Goal: Transaction & Acquisition: Purchase product/service

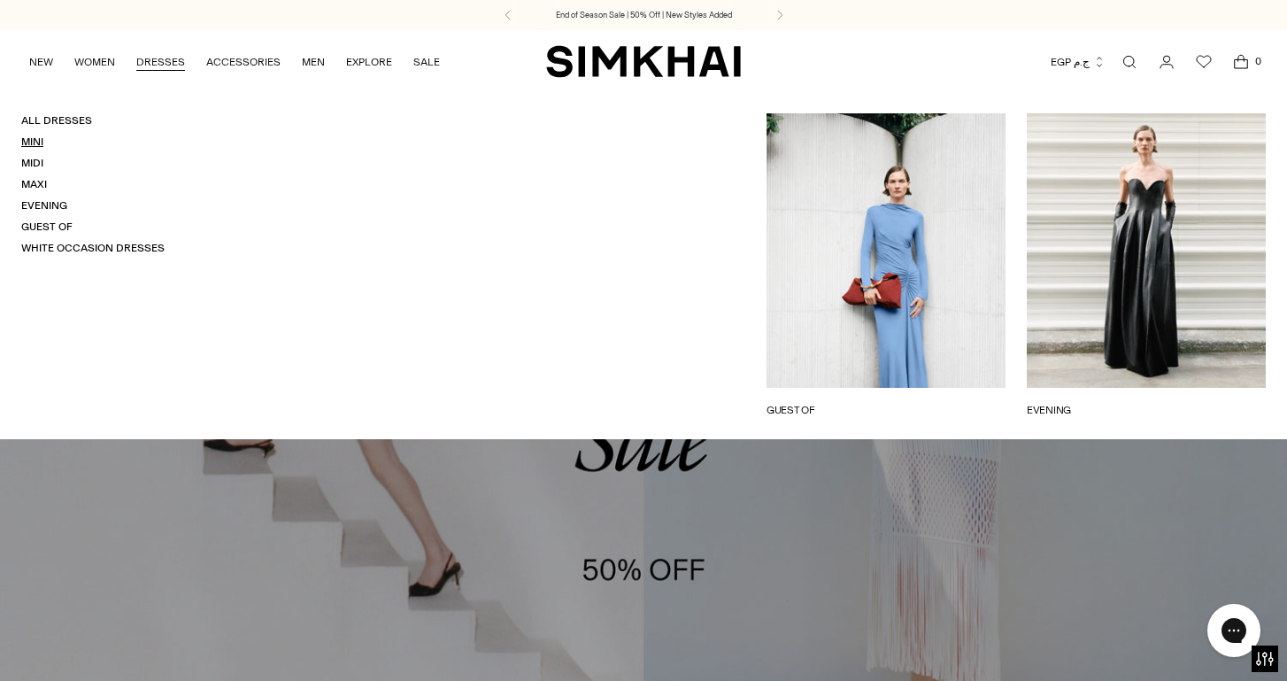
click at [35, 142] on link "Mini" at bounding box center [32, 141] width 22 height 12
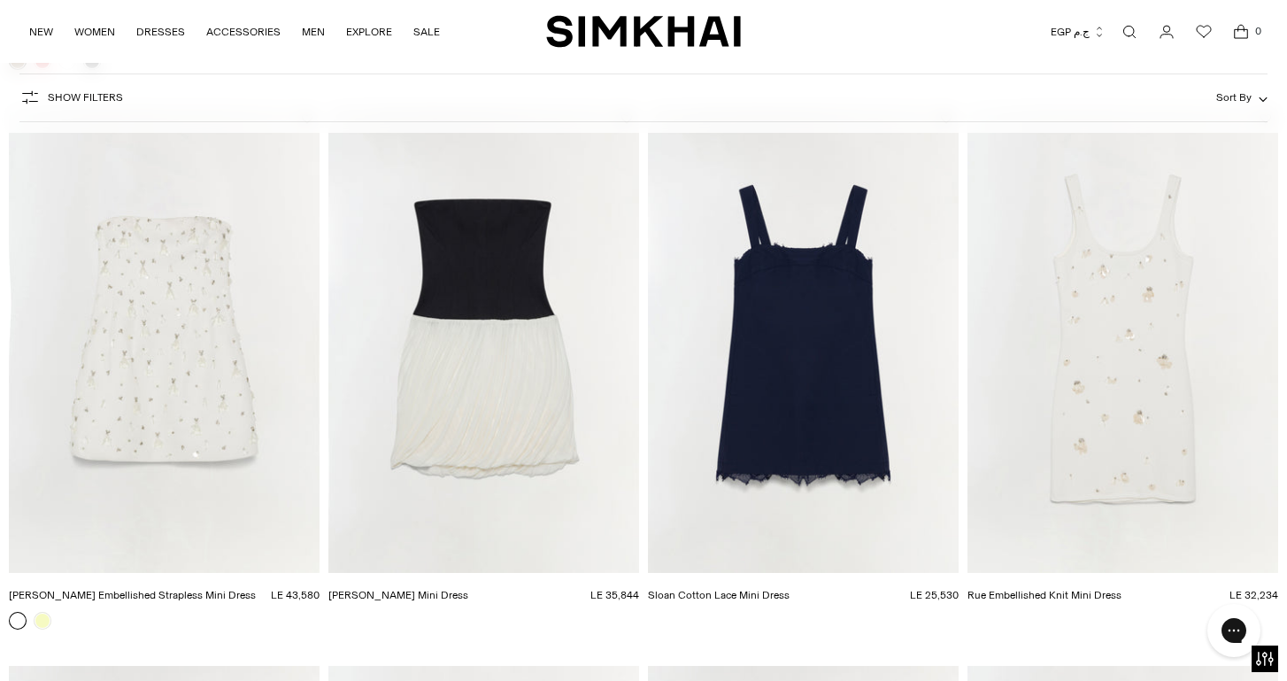
scroll to position [2898, 0]
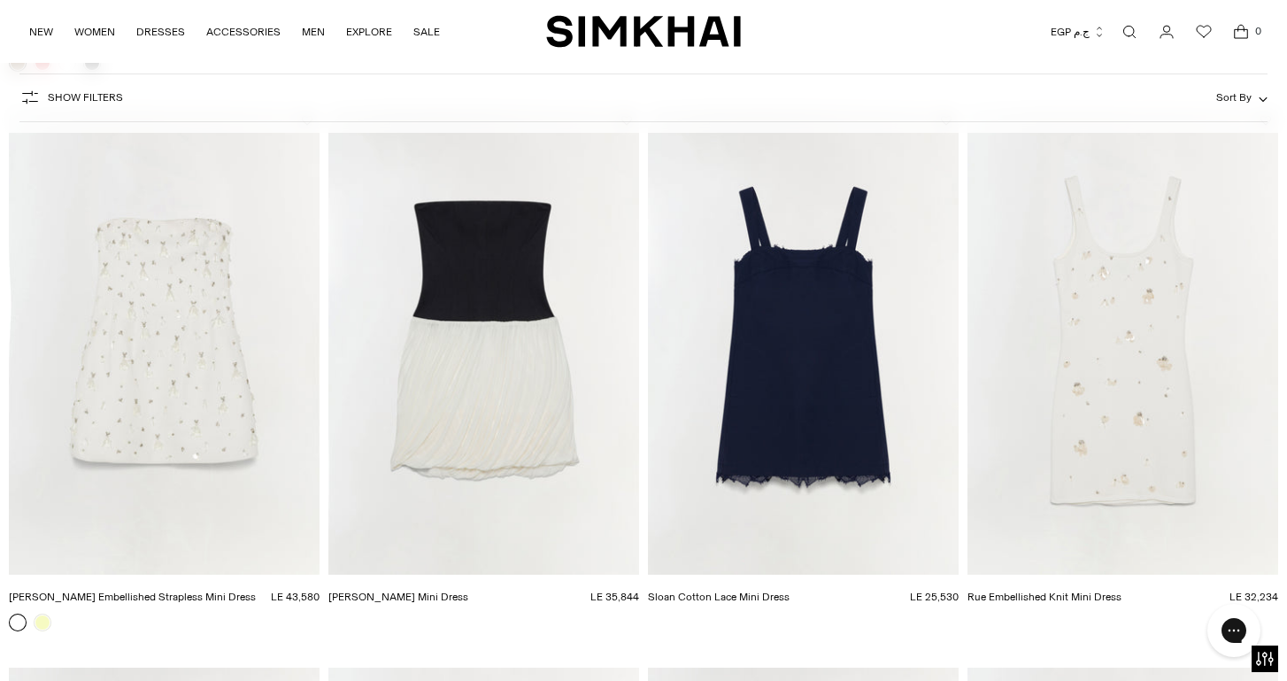
click at [0, 0] on img "Josie Strapless Mini Dress" at bounding box center [0, 0] width 0 height 0
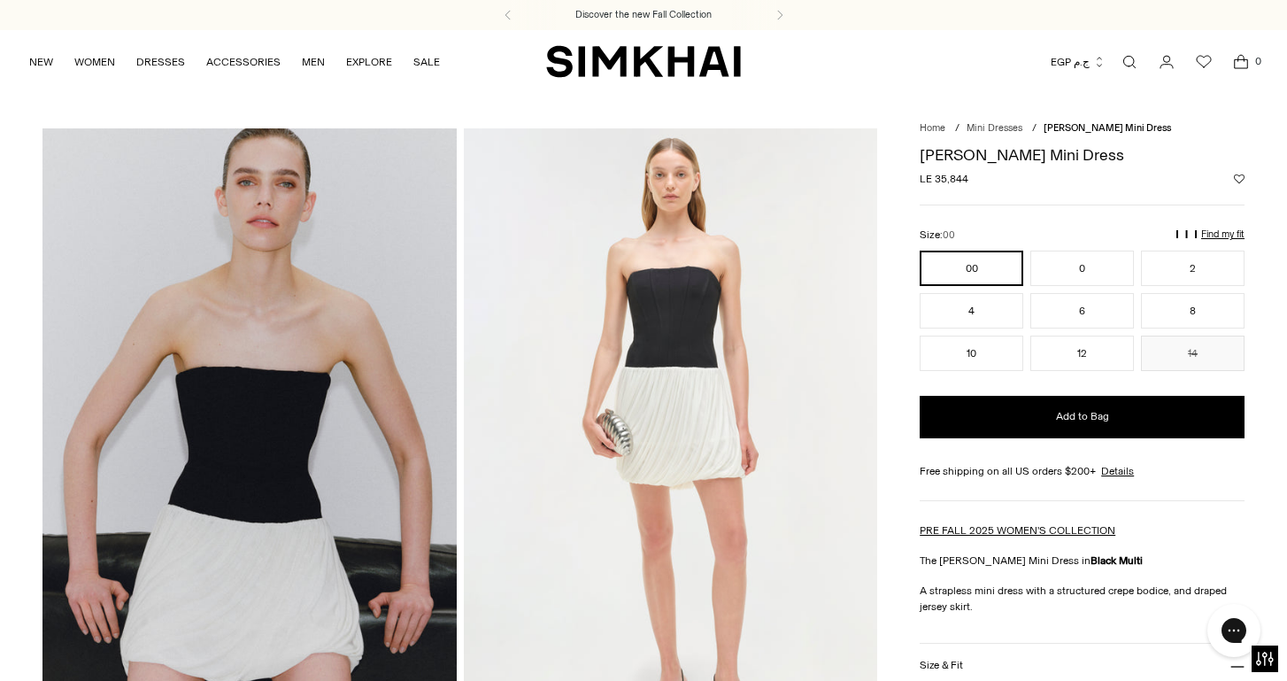
click at [1238, 176] on button "Add to Wishlist" at bounding box center [1239, 178] width 11 height 11
click at [1083, 58] on button "EGP ج.م" at bounding box center [1078, 61] width 55 height 39
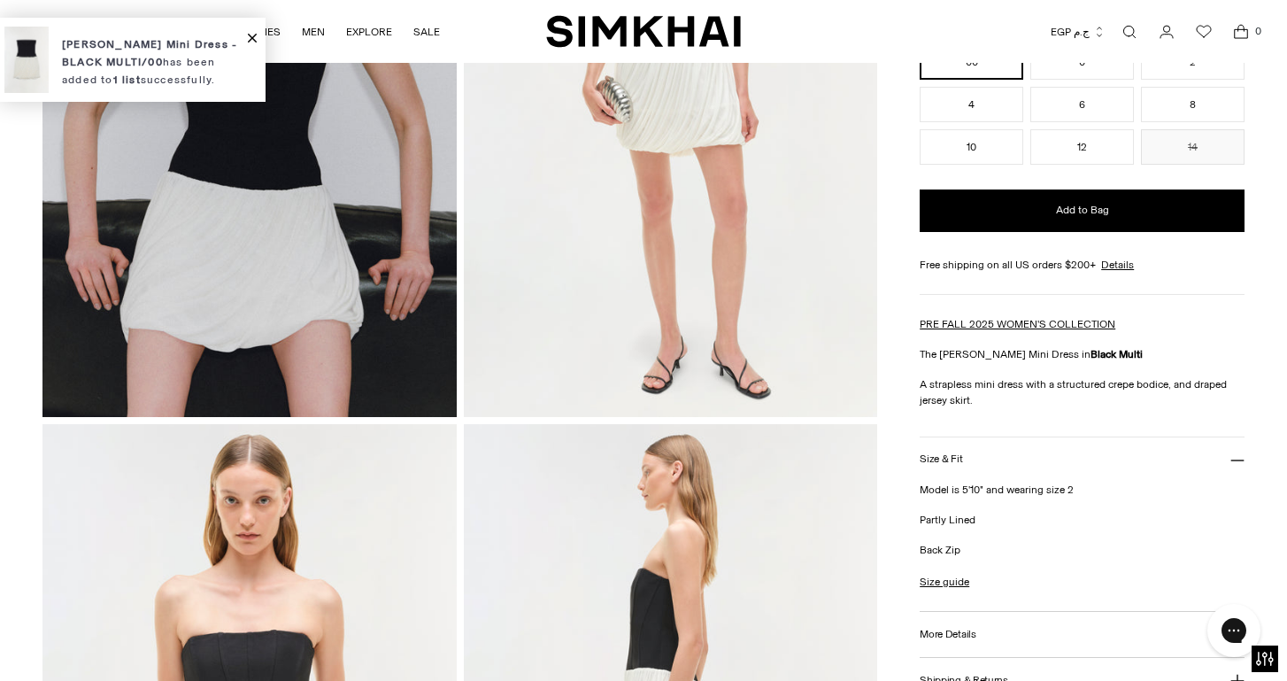
scroll to position [13, 0]
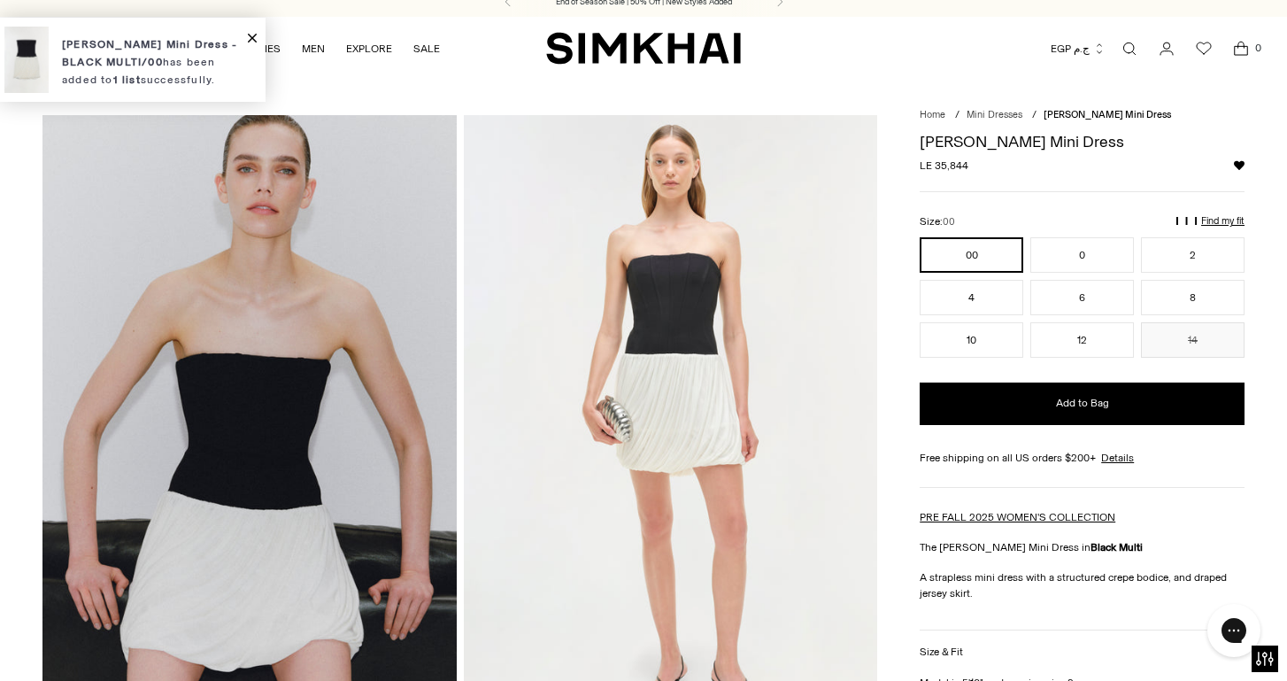
click at [1096, 52] on icon "button" at bounding box center [1099, 48] width 12 height 12
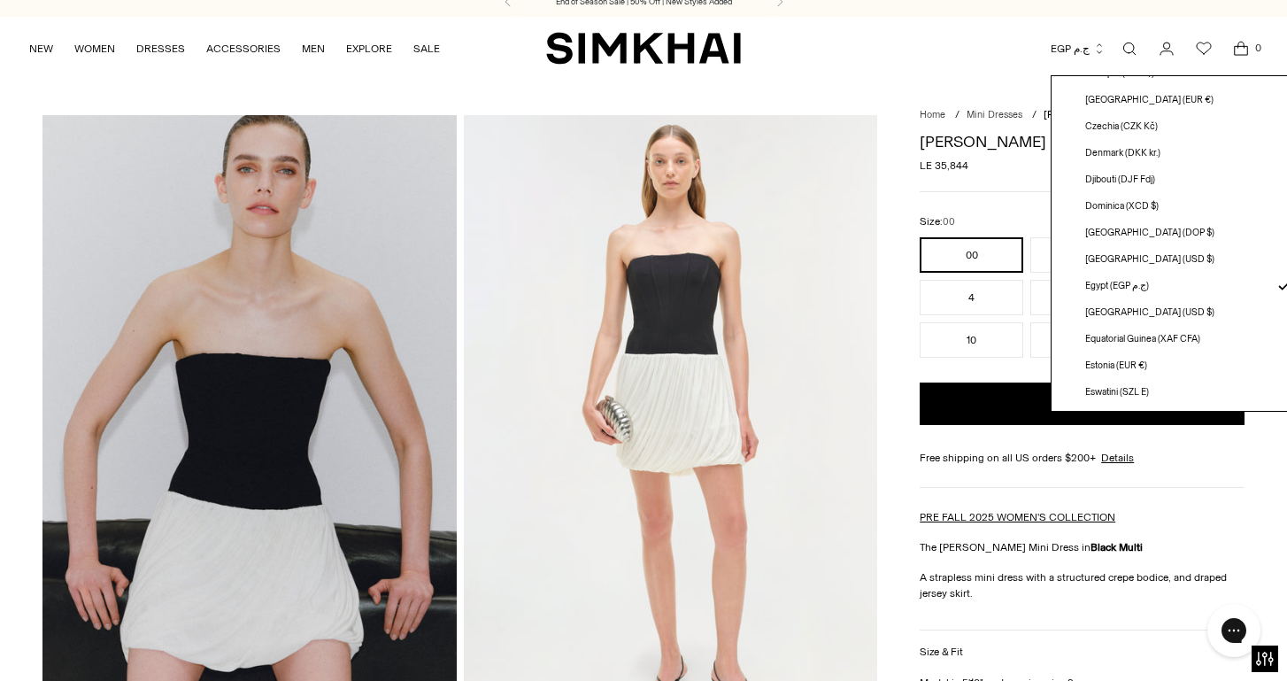
scroll to position [0, 0]
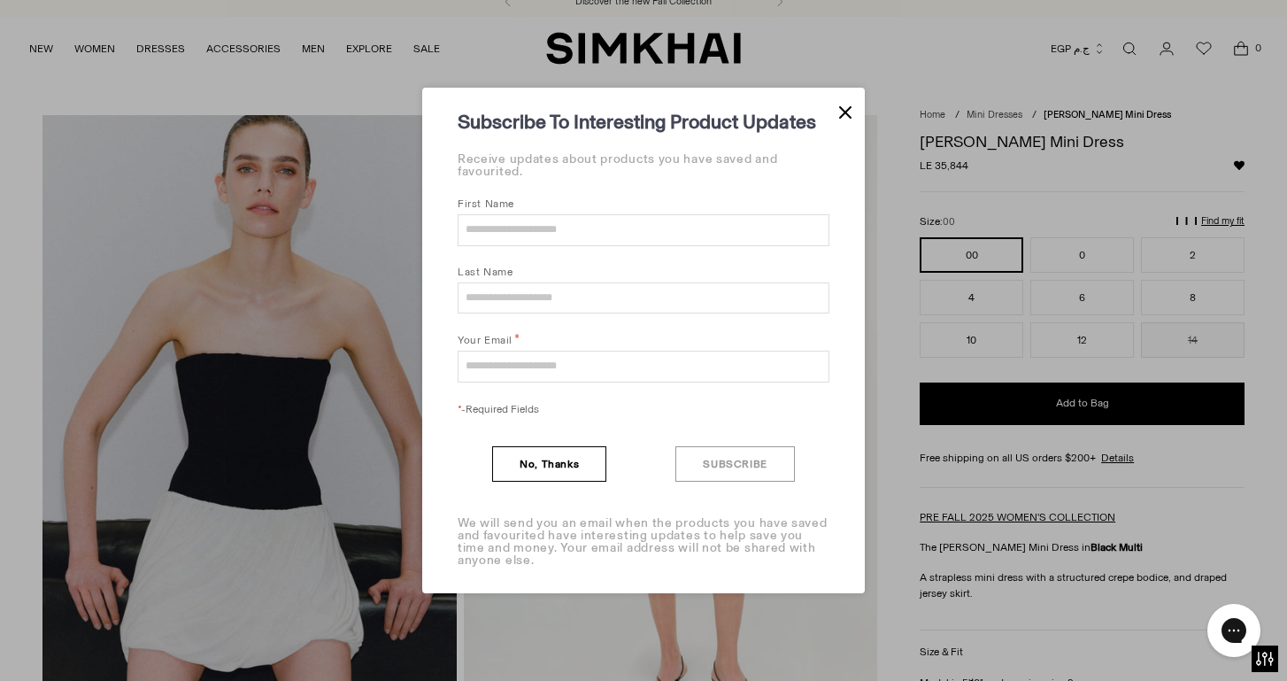
click at [844, 112] on button "Close Modal" at bounding box center [845, 111] width 12 height 20
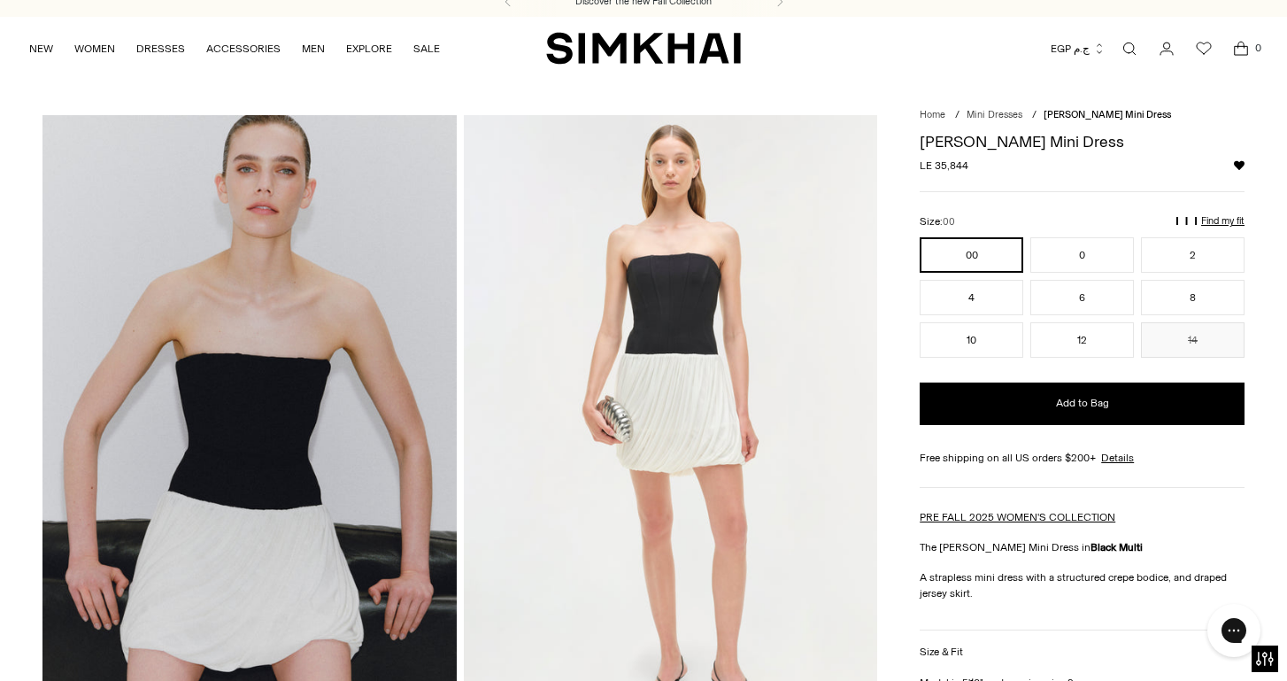
click at [1099, 49] on icon "button" at bounding box center [1099, 48] width 12 height 12
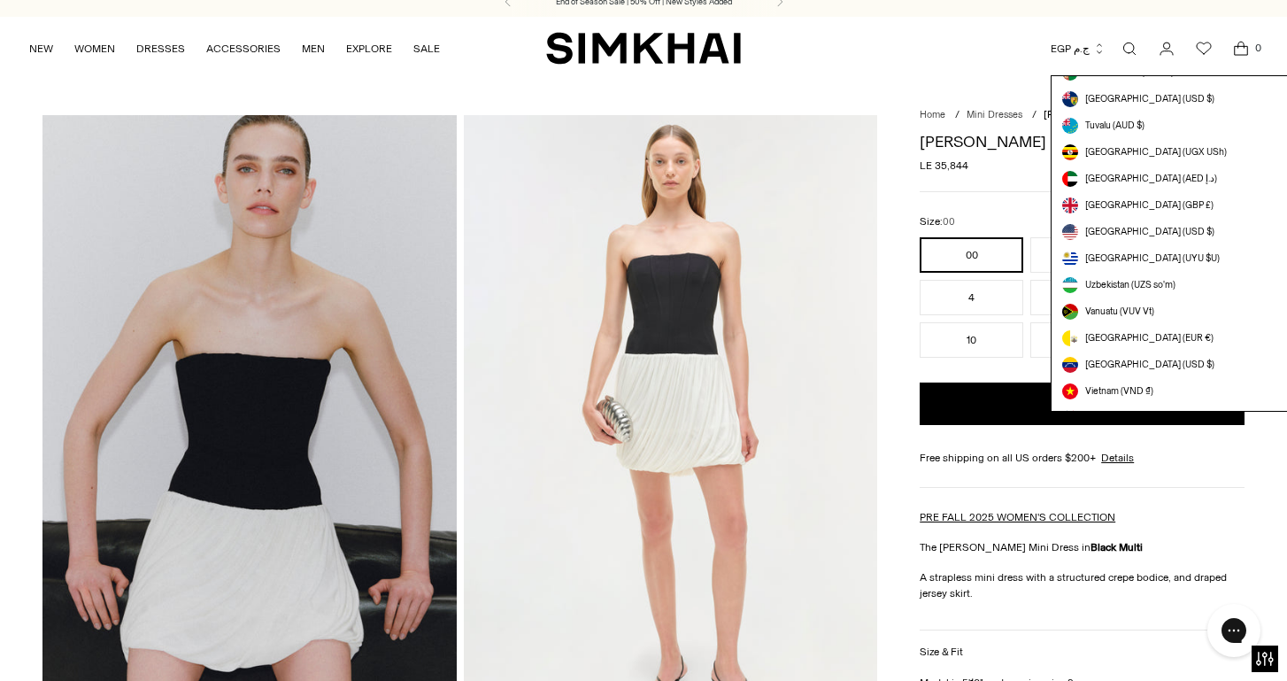
scroll to position [4943, 0]
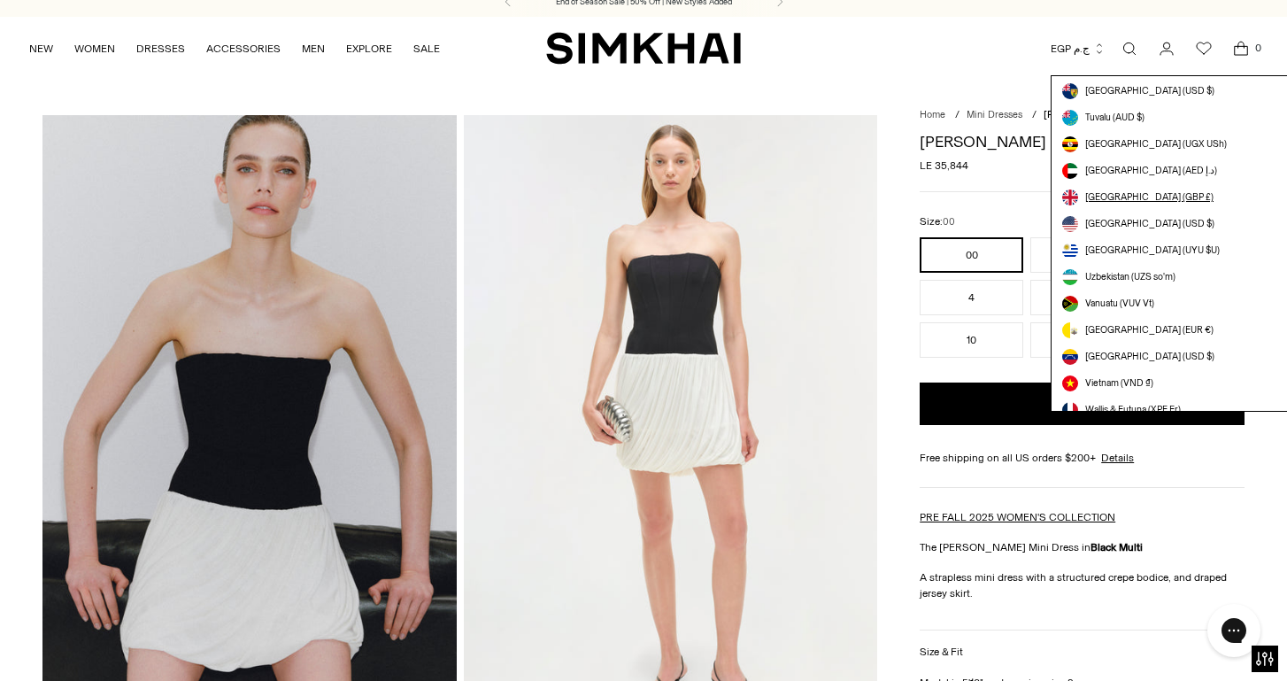
click at [1114, 198] on span "[GEOGRAPHIC_DATA] (GBP £)" at bounding box center [1149, 197] width 128 height 14
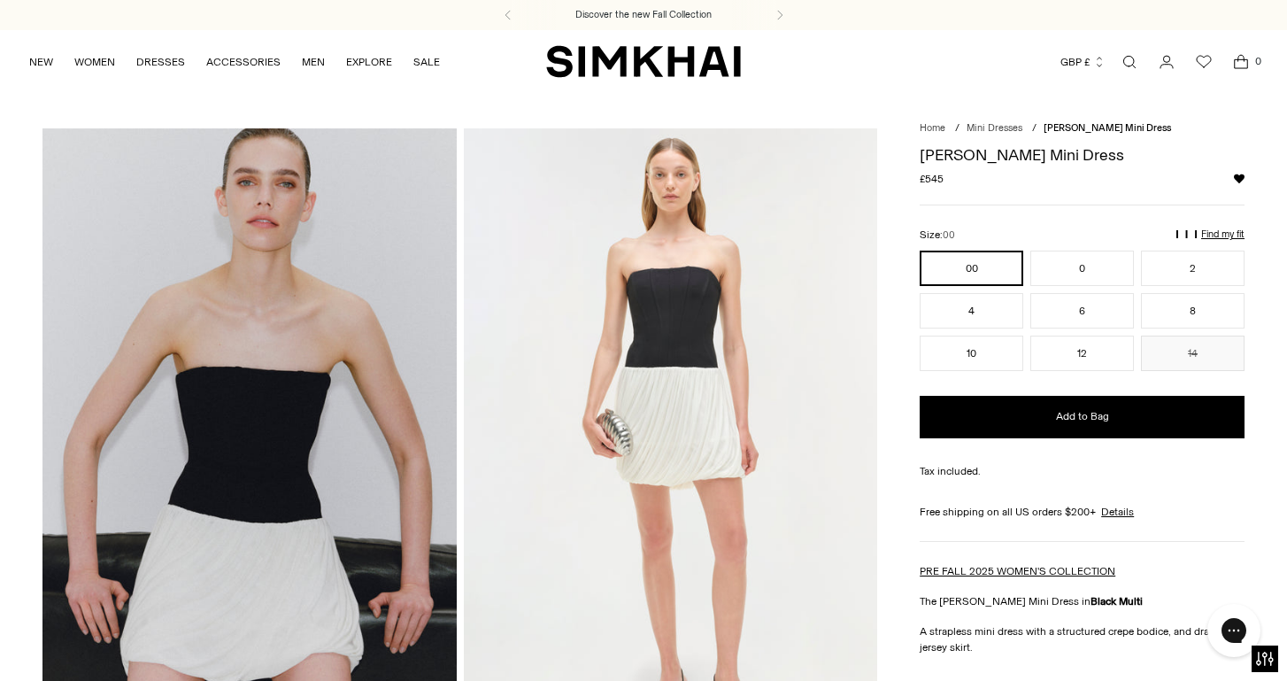
scroll to position [13, 0]
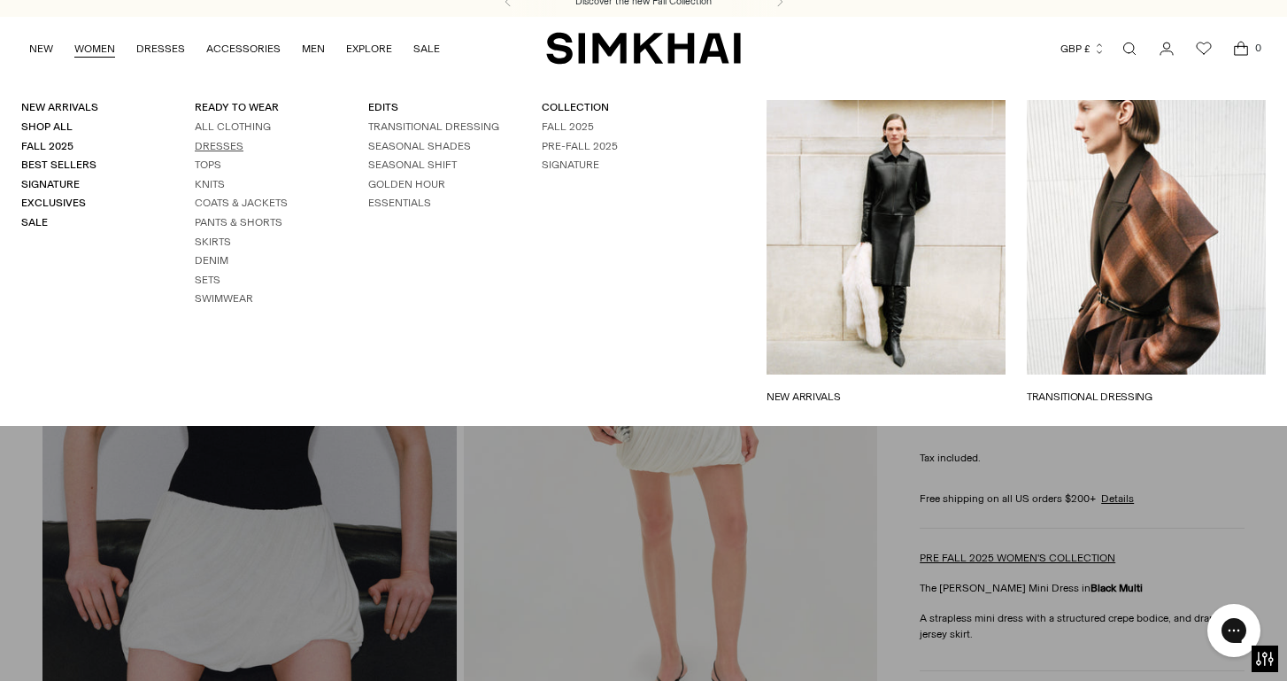
click at [215, 145] on link "Dresses" at bounding box center [219, 146] width 49 height 12
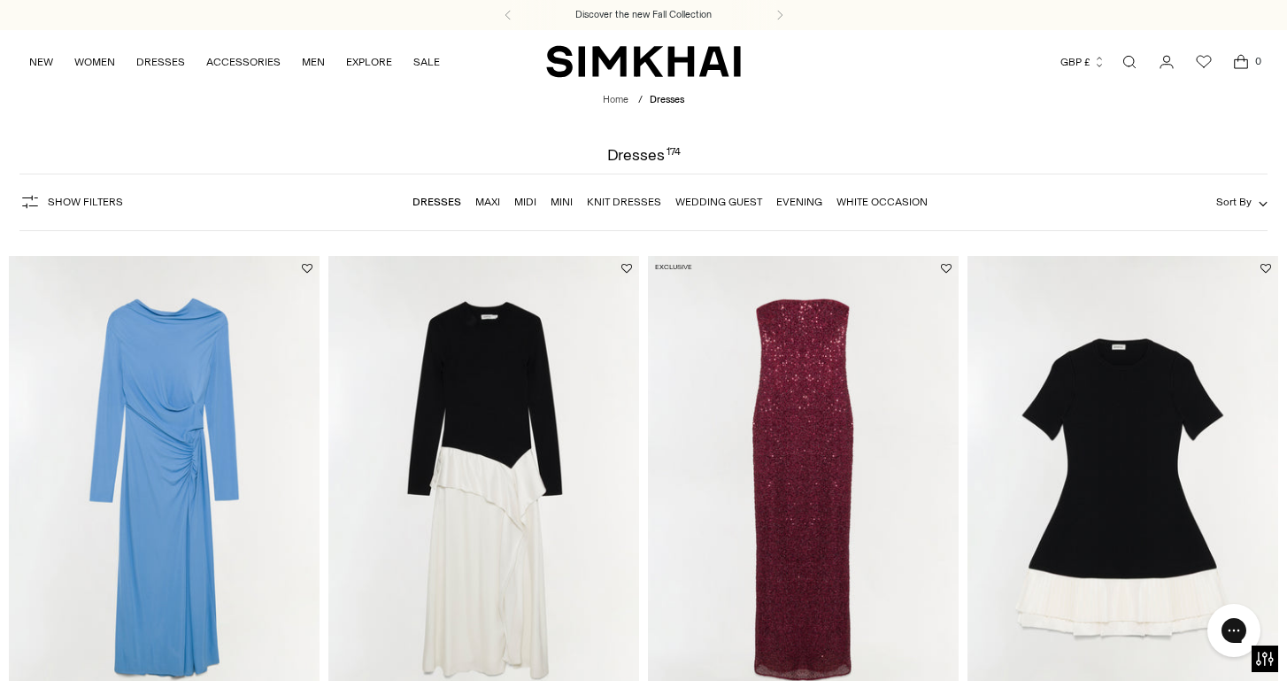
click at [560, 208] on link "Mini" at bounding box center [562, 202] width 22 height 12
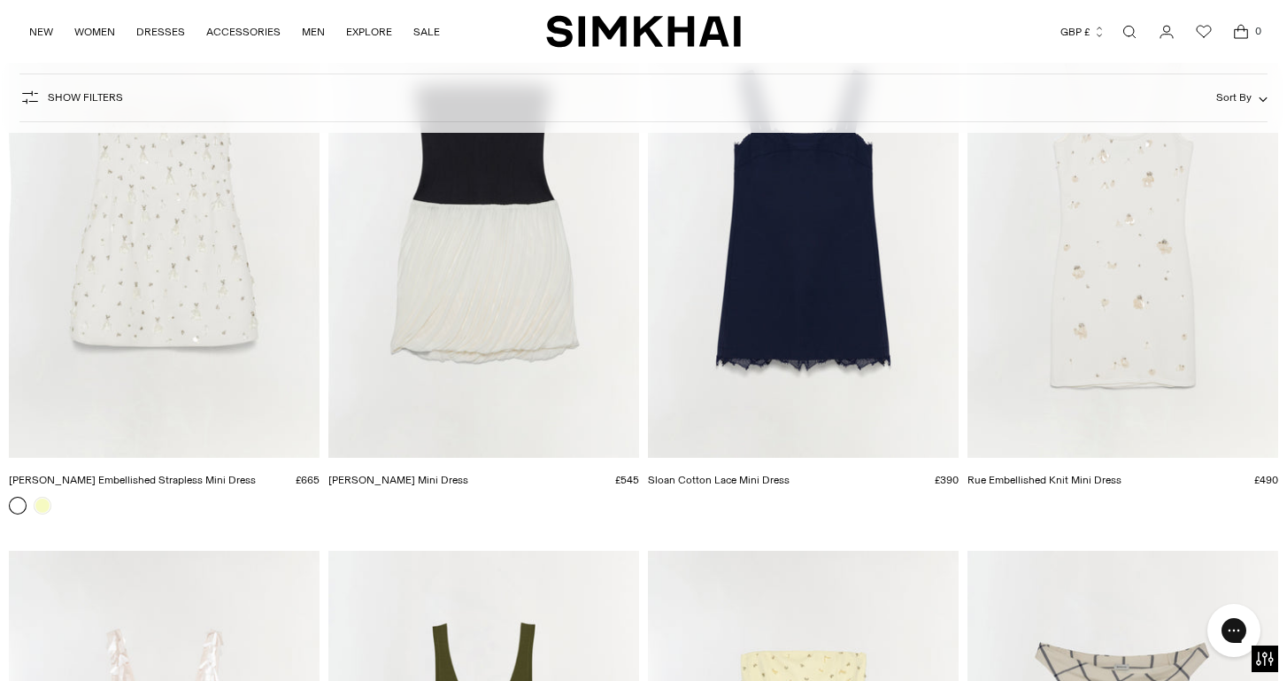
scroll to position [3017, 0]
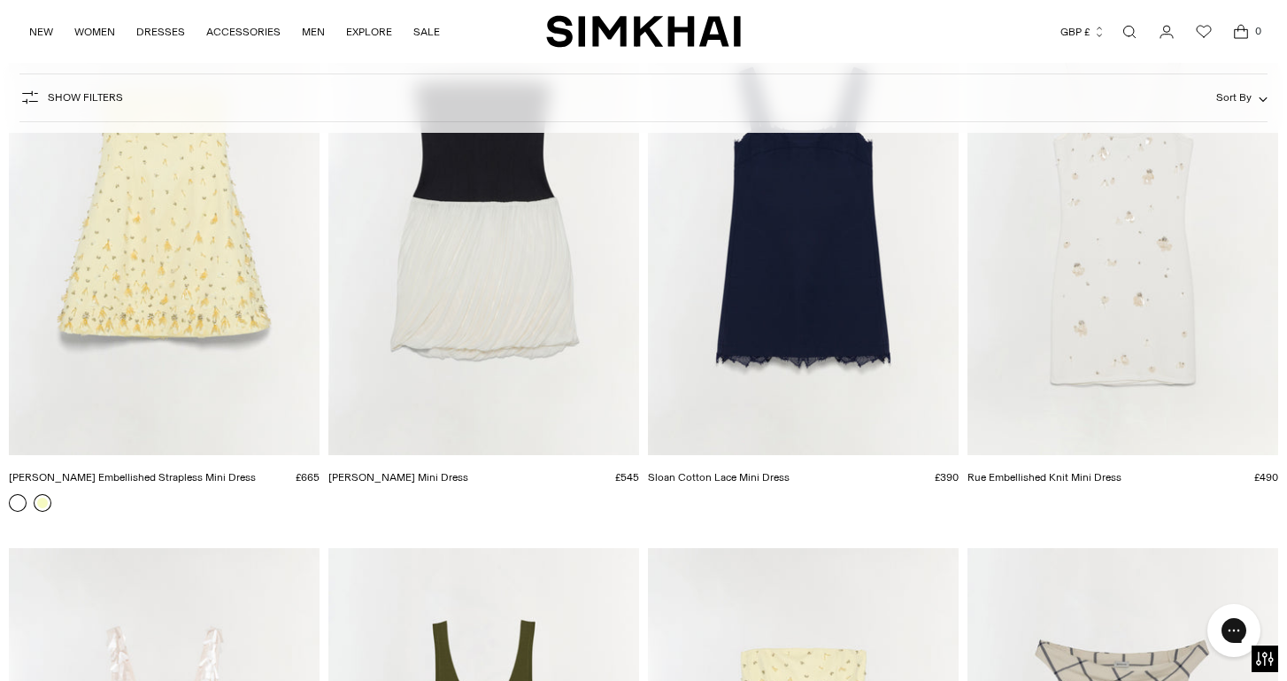
click at [42, 504] on link at bounding box center [43, 503] width 18 height 18
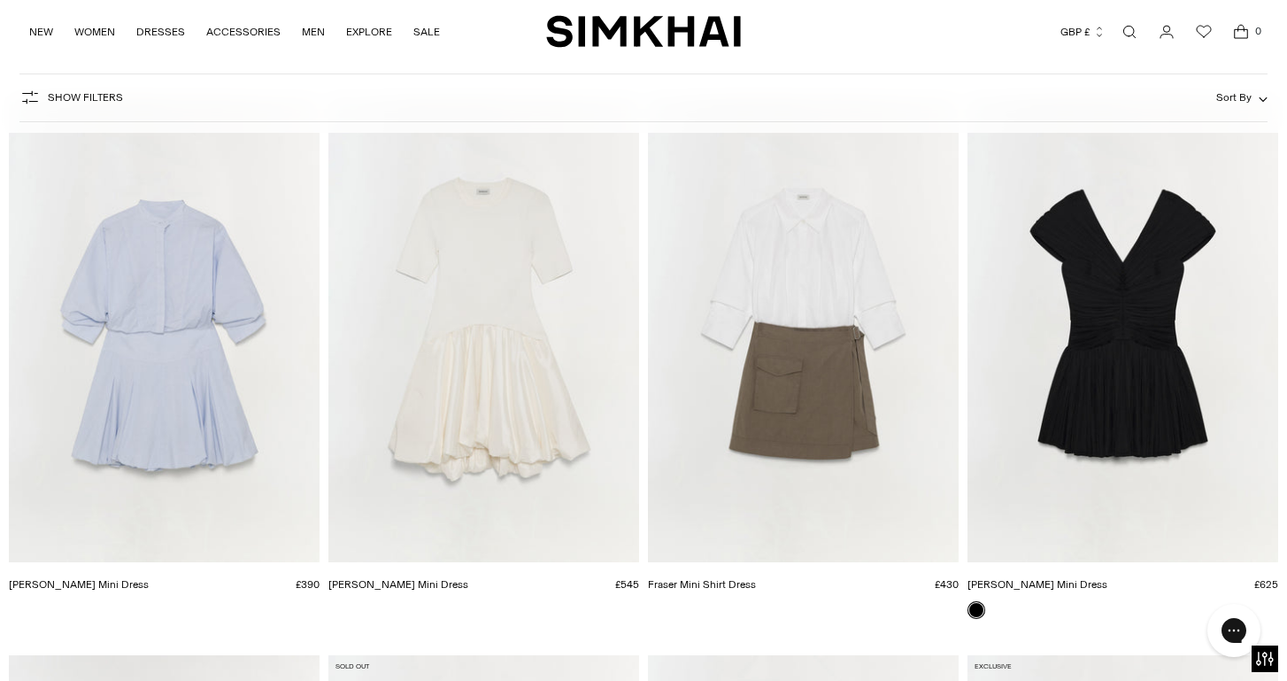
scroll to position [4027, 0]
click at [0, 0] on img "Avarie Plisse Mini Dress" at bounding box center [0, 0] width 0 height 0
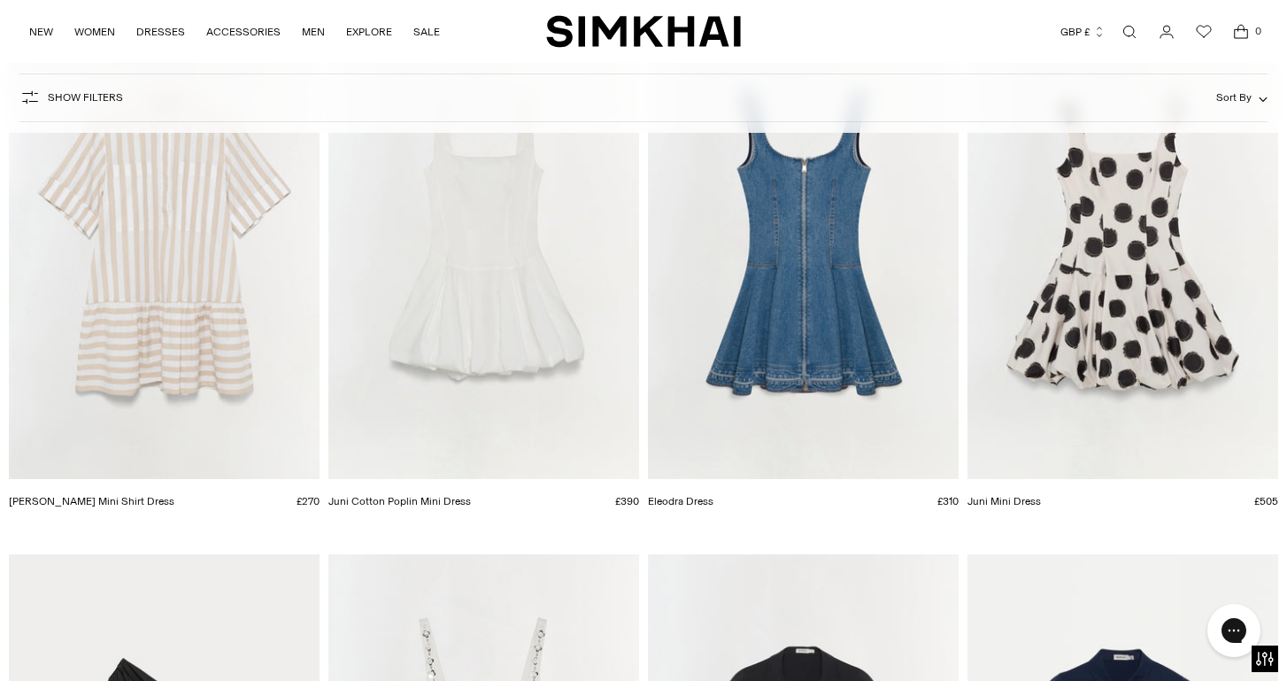
scroll to position [4671, 0]
click at [0, 0] on img "Juni Mini Dress" at bounding box center [0, 0] width 0 height 0
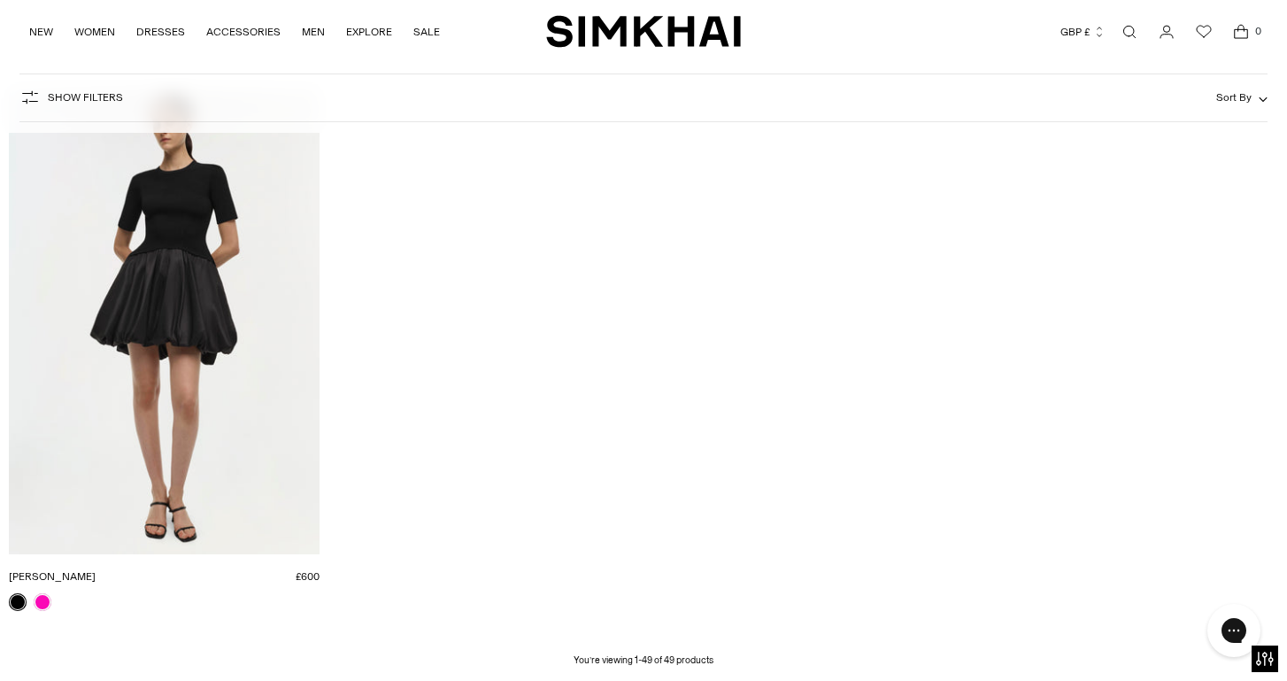
scroll to position [6768, 0]
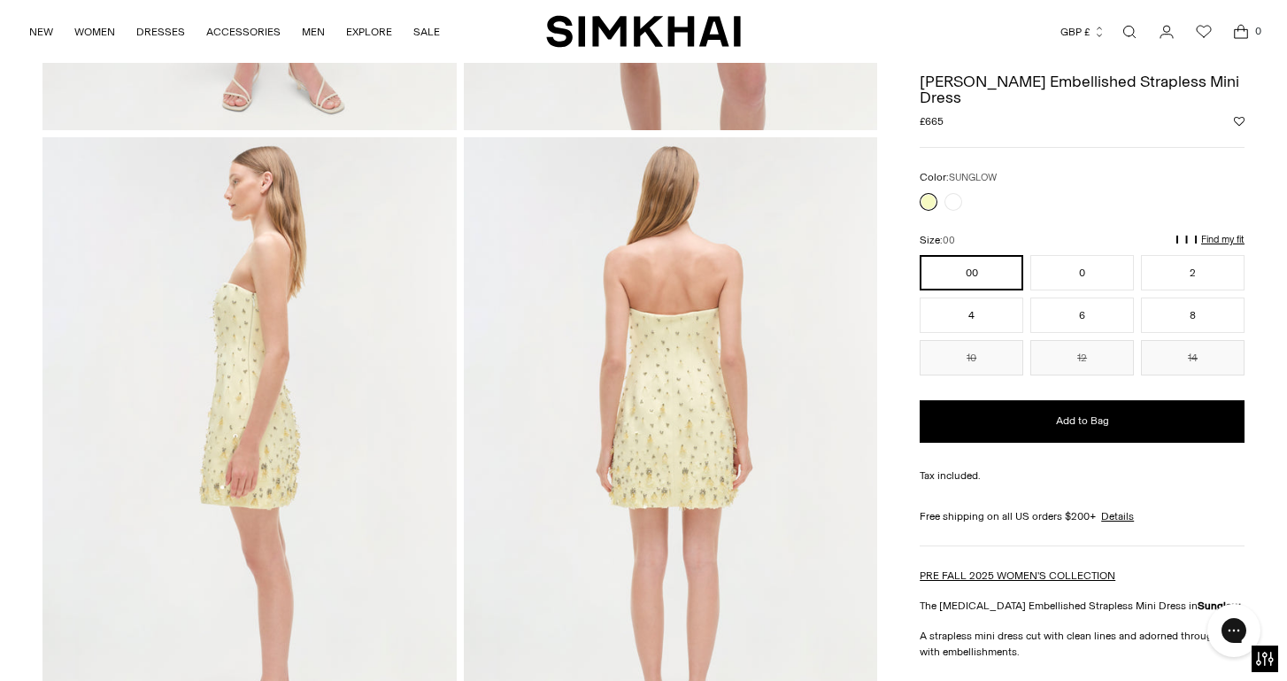
scroll to position [615, 0]
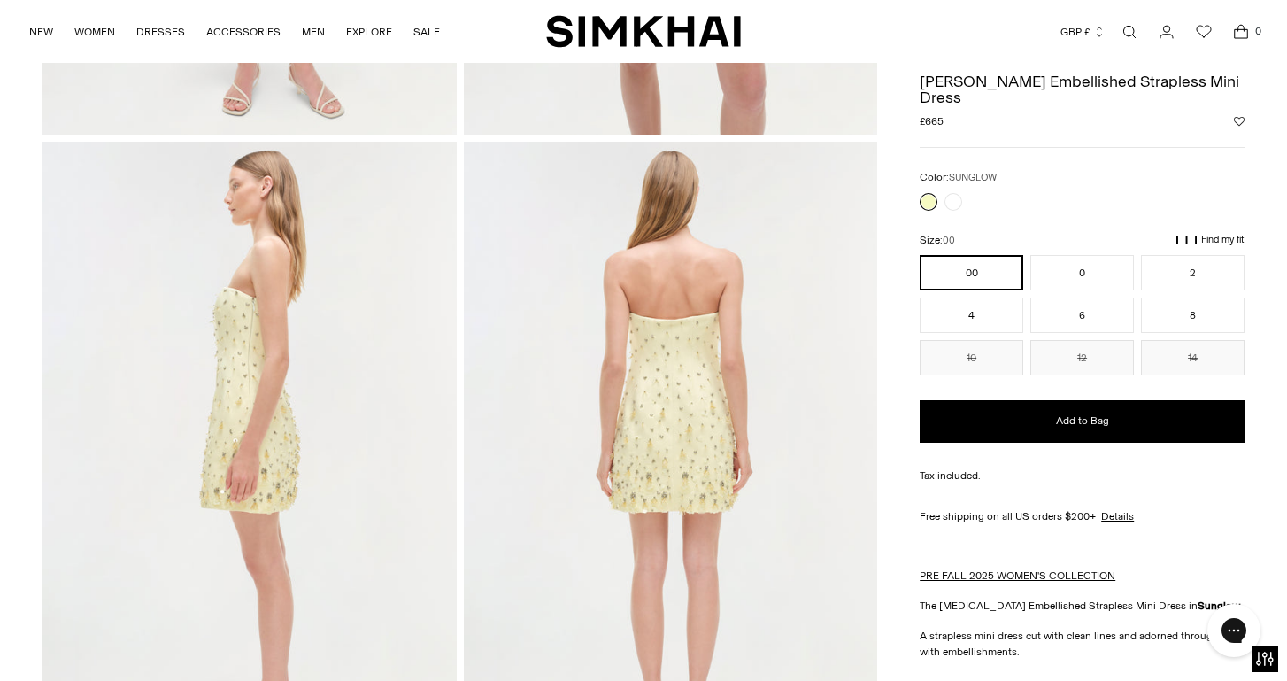
click at [1237, 116] on button "Add to Wishlist" at bounding box center [1239, 121] width 11 height 11
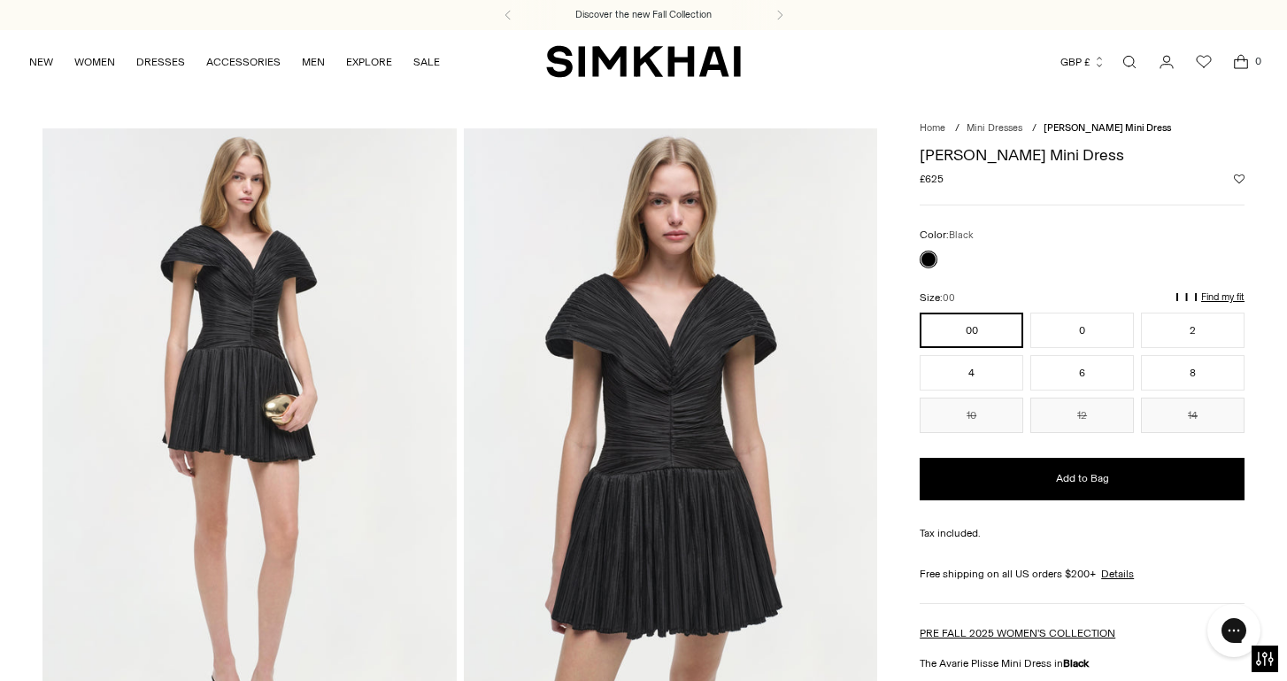
click at [1236, 181] on button "Add to Wishlist" at bounding box center [1239, 178] width 11 height 11
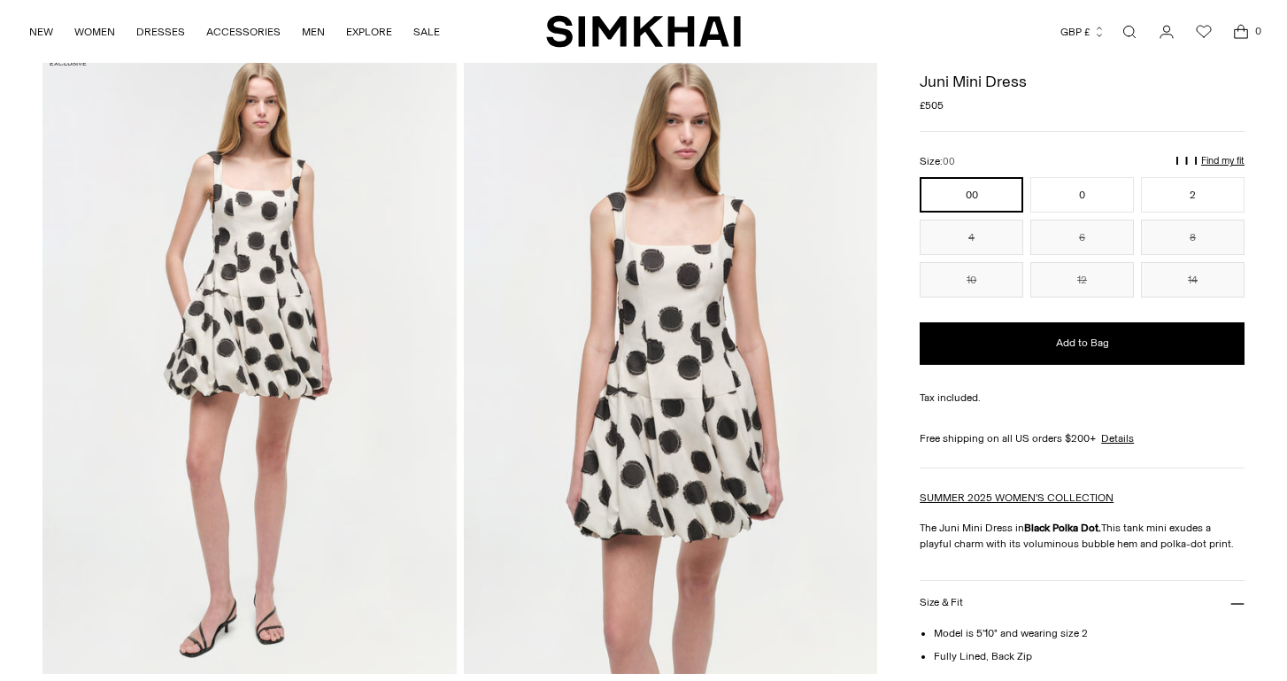
scroll to position [31, 0]
